Goal: Information Seeking & Learning: Learn about a topic

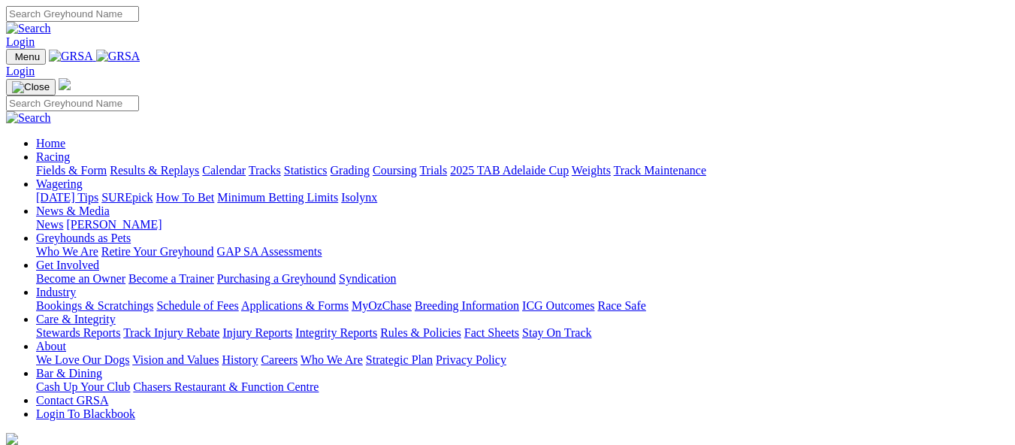
click at [70, 150] on link "Racing" at bounding box center [53, 156] width 34 height 13
click at [246, 164] on link "Calendar" at bounding box center [224, 170] width 44 height 13
